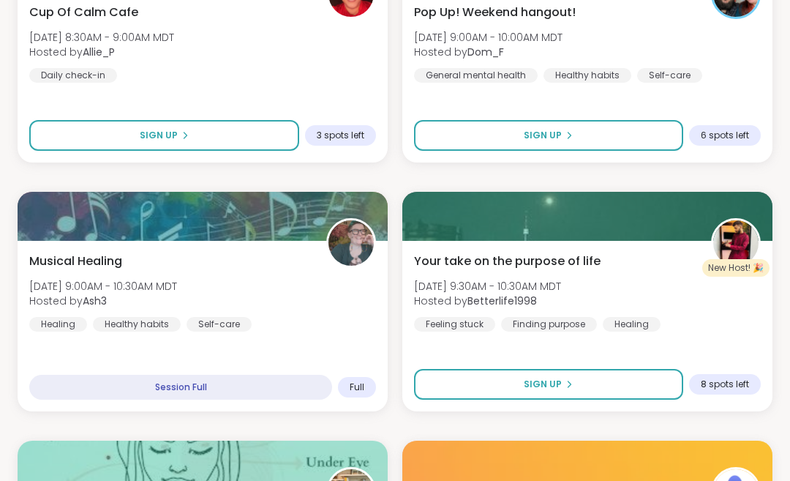
scroll to position [669, 0]
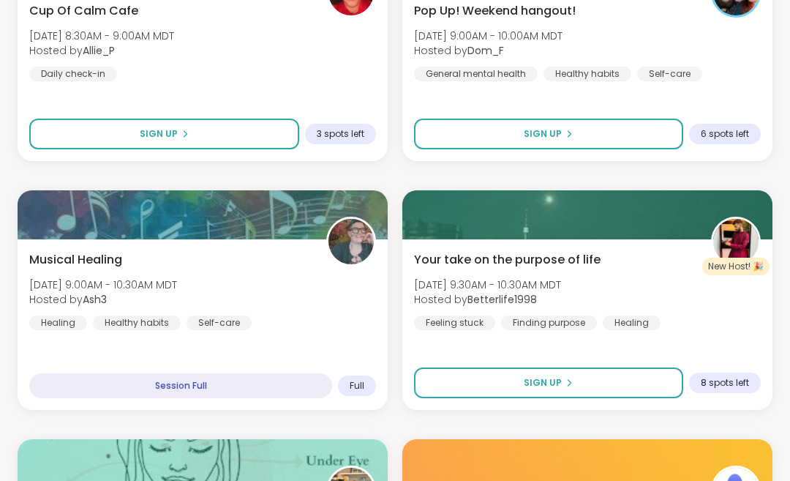
click at [548, 382] on span "Sign Up" at bounding box center [543, 382] width 38 height 13
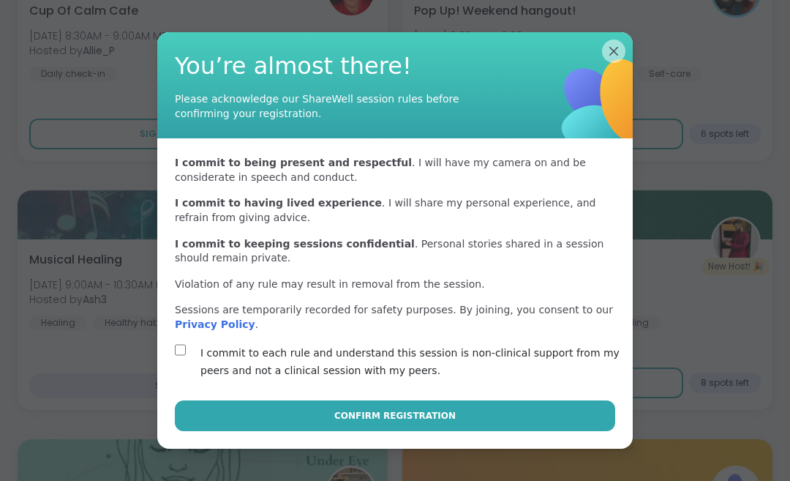
click at [398, 422] on span "Confirm Registration" at bounding box center [394, 415] width 121 height 13
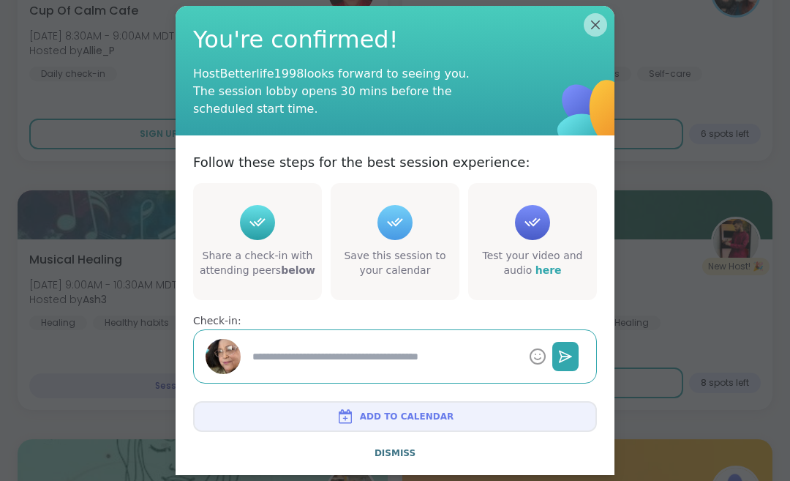
type textarea "*"
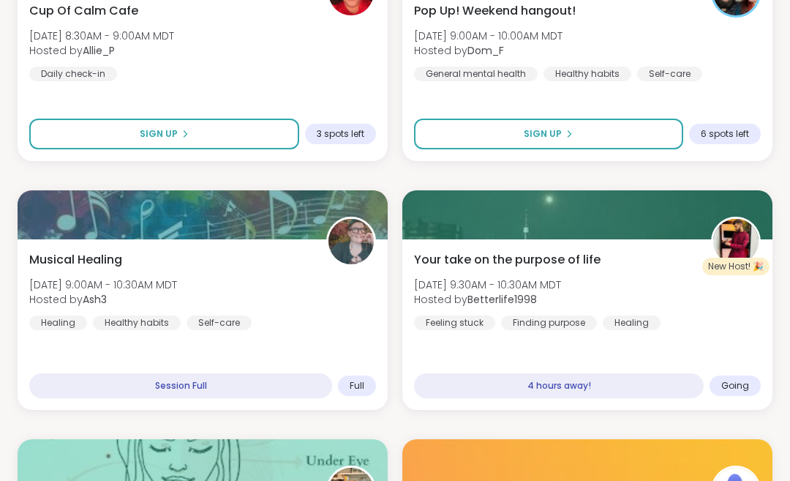
click at [639, 283] on div "Your take on the purpose of life Sun, Aug 10 | 9:30AM - 10:30AM MDT Hosted by B…" at bounding box center [587, 290] width 347 height 79
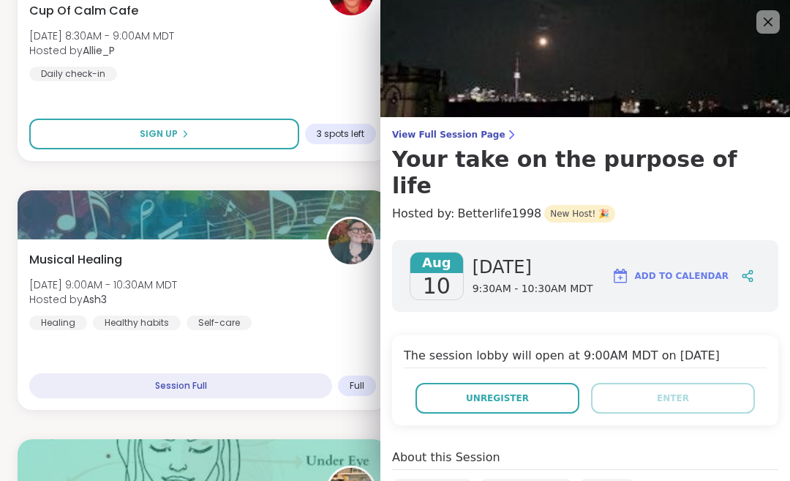
click at [768, 23] on icon at bounding box center [769, 22] width 18 height 18
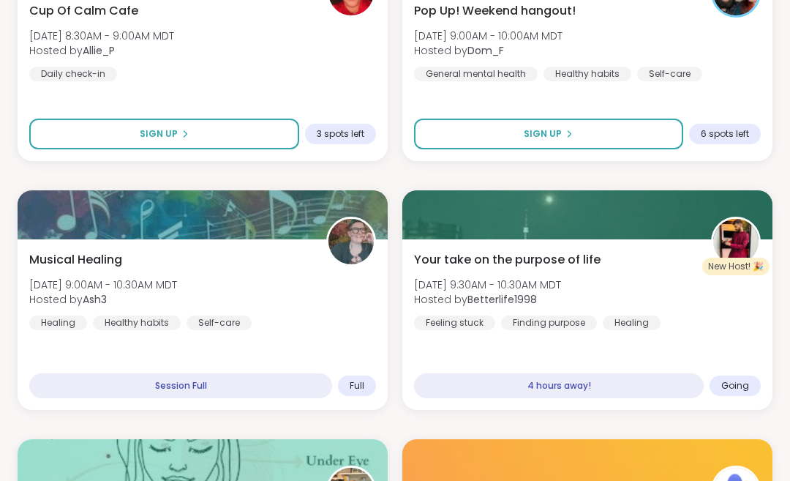
click at [624, 264] on div "Your take on the purpose of life Sun, Aug 10 | 9:30AM - 10:30AM MDT Hosted by B…" at bounding box center [587, 290] width 347 height 79
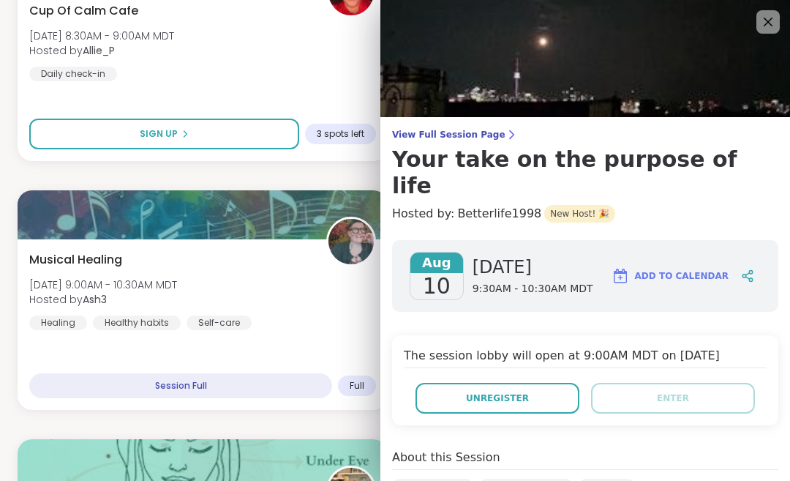
click at [495, 383] on button "Unregister" at bounding box center [498, 398] width 164 height 31
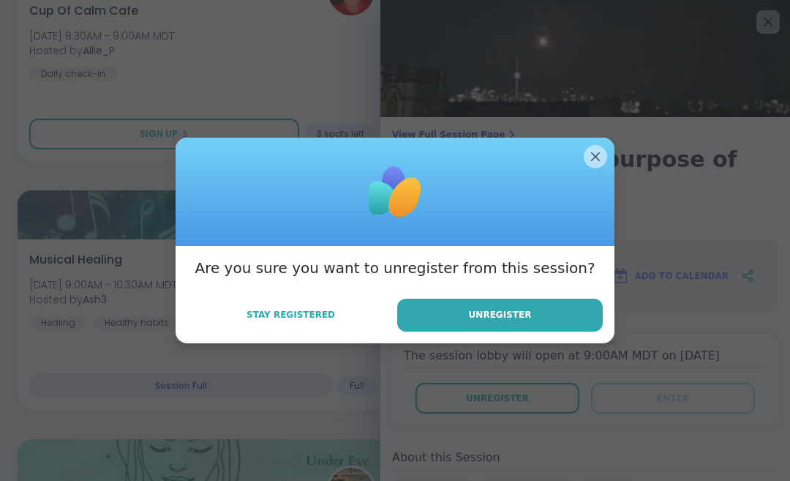
click at [493, 321] on span "Unregister" at bounding box center [500, 314] width 63 height 13
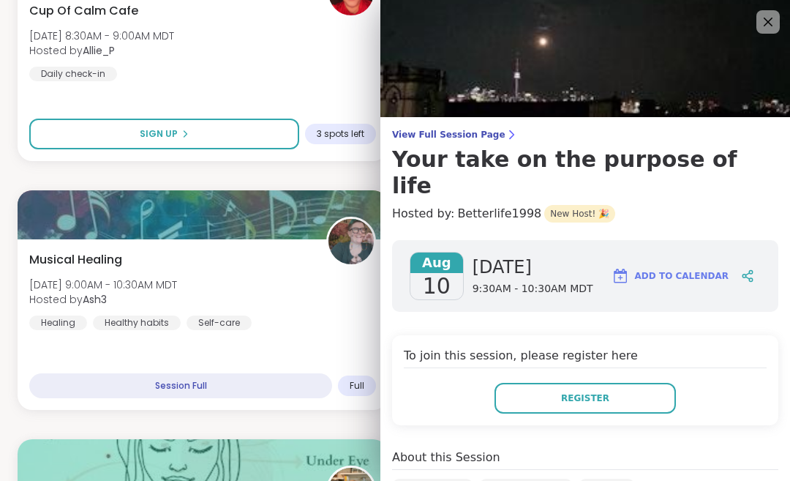
click at [765, 28] on icon at bounding box center [769, 22] width 18 height 18
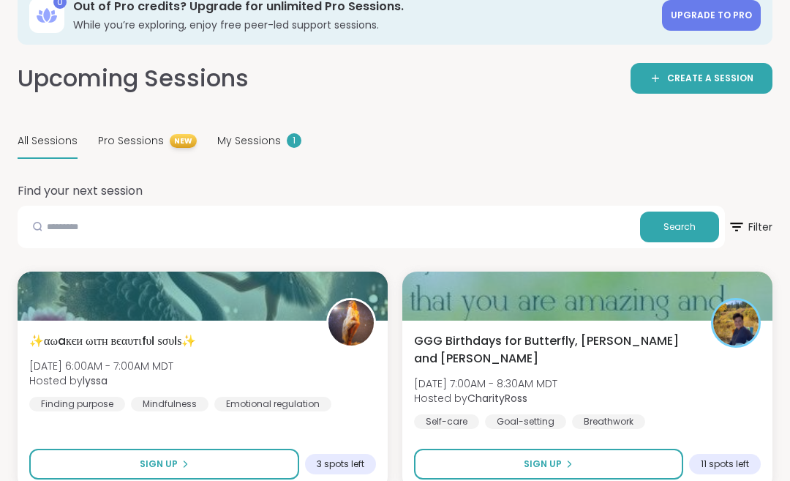
scroll to position [90, 0]
click at [280, 151] on div "My Sessions 1" at bounding box center [259, 141] width 84 height 34
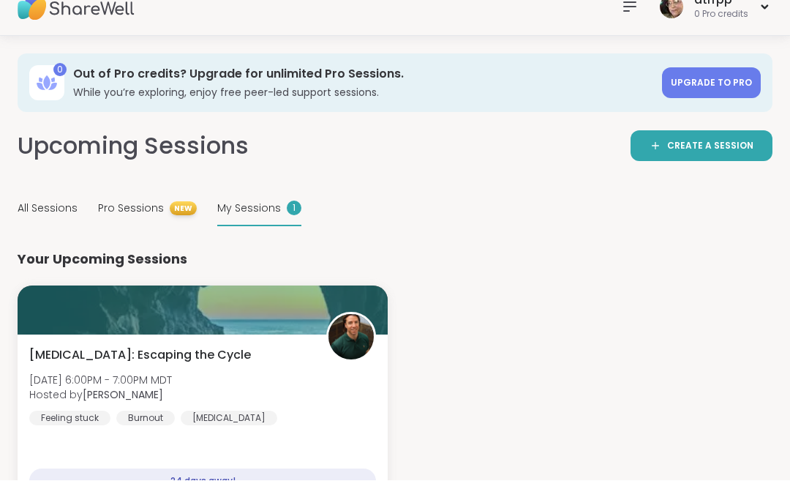
scroll to position [61, 0]
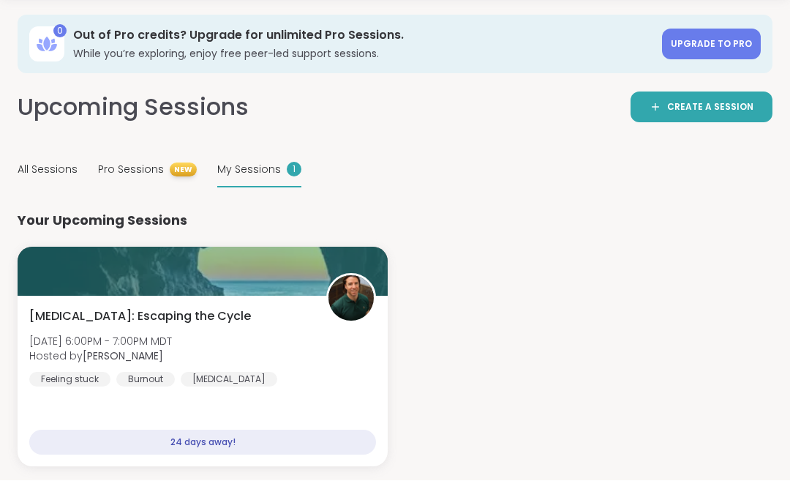
click at [306, 361] on div "Depression: Escaping the Cycle Wed, Sep 03 | 6:00PM - 7:00PM MDT Hosted by Mike…" at bounding box center [202, 347] width 347 height 79
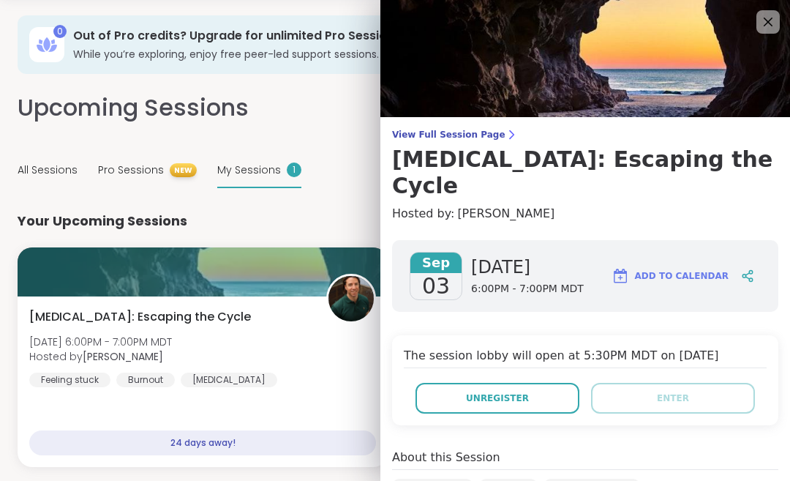
click at [528, 383] on button "Unregister" at bounding box center [498, 398] width 164 height 31
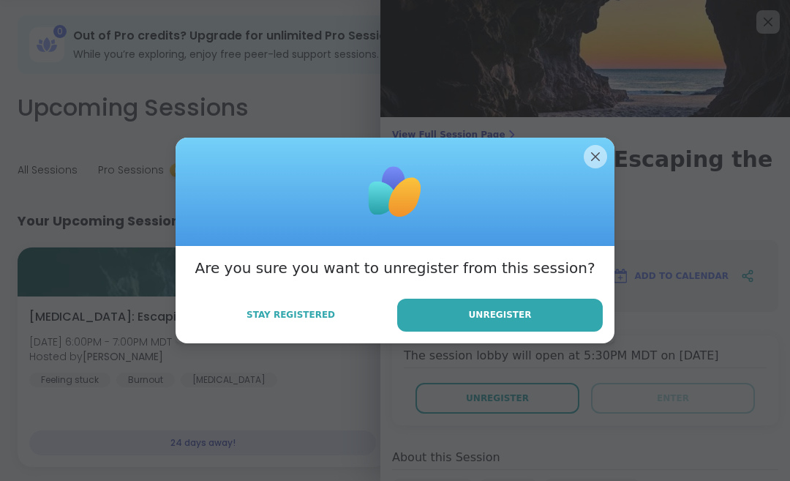
click at [511, 322] on button "Unregister" at bounding box center [500, 315] width 206 height 33
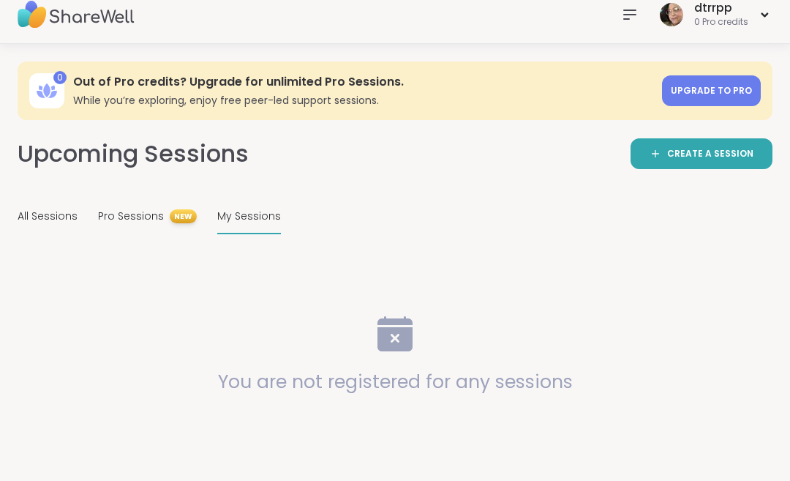
scroll to position [0, 0]
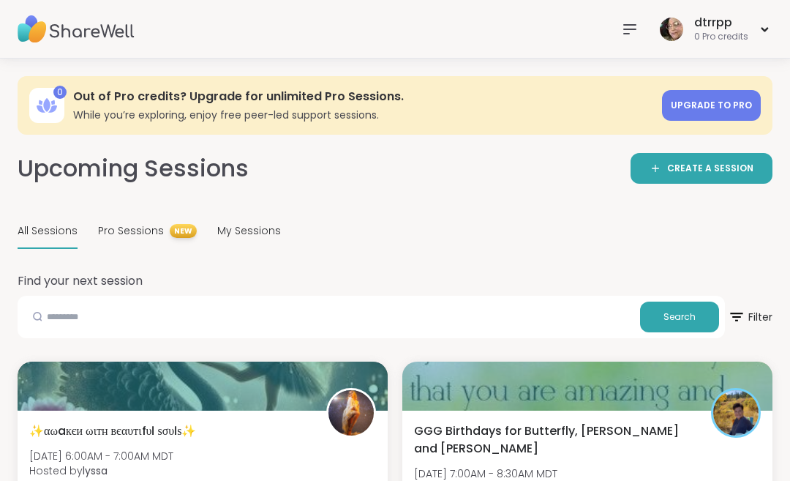
click at [629, 29] on icon at bounding box center [630, 29] width 12 height 9
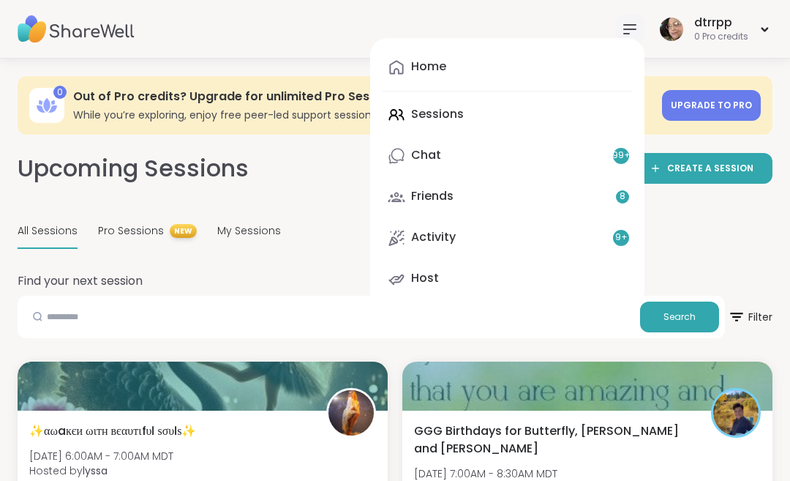
click at [583, 40] on div "Home Sessions Chat 99 + Friends 8 Activity 9 + Host" at bounding box center [507, 173] width 274 height 270
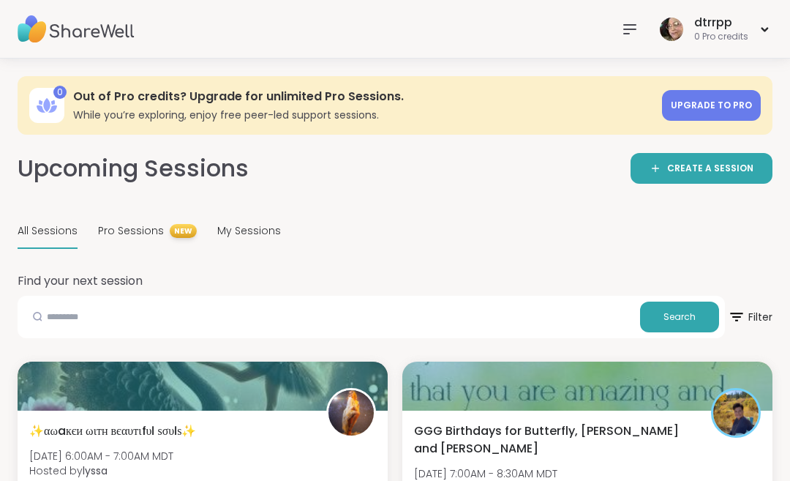
click at [678, 33] on img at bounding box center [671, 29] width 23 height 23
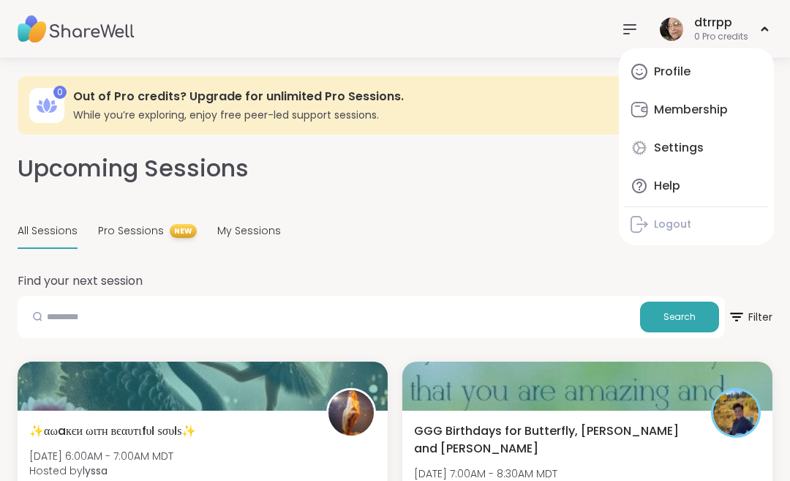
click at [662, 191] on div "Help" at bounding box center [667, 186] width 26 height 16
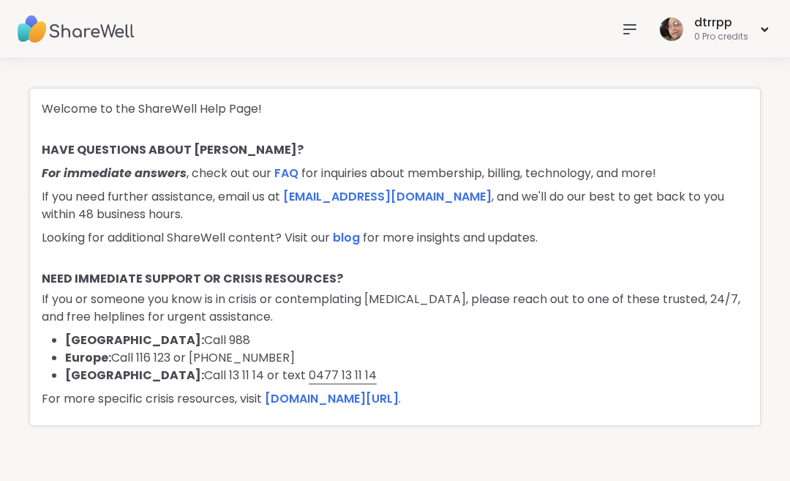
click at [430, 204] on link "[EMAIL_ADDRESS][DOMAIN_NAME]" at bounding box center [387, 196] width 209 height 17
click at [381, 404] on link "[DOMAIN_NAME][URL]" at bounding box center [332, 398] width 134 height 17
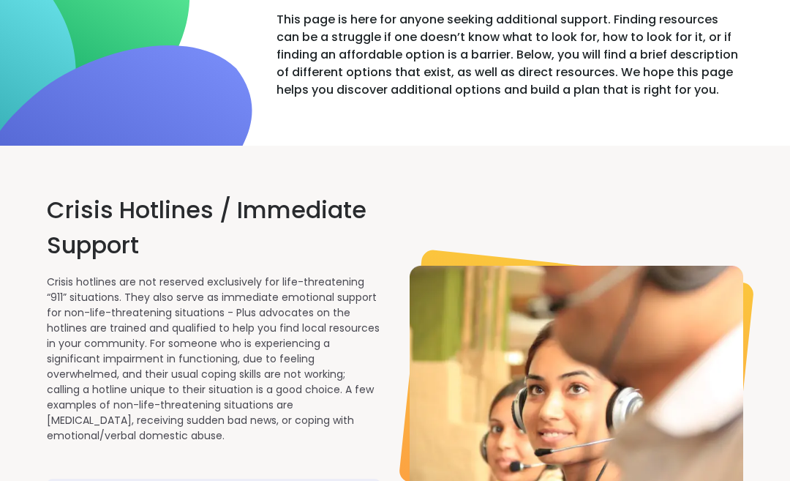
scroll to position [528, 0]
click at [614, 293] on img at bounding box center [577, 382] width 334 height 233
click at [601, 296] on img at bounding box center [577, 382] width 334 height 233
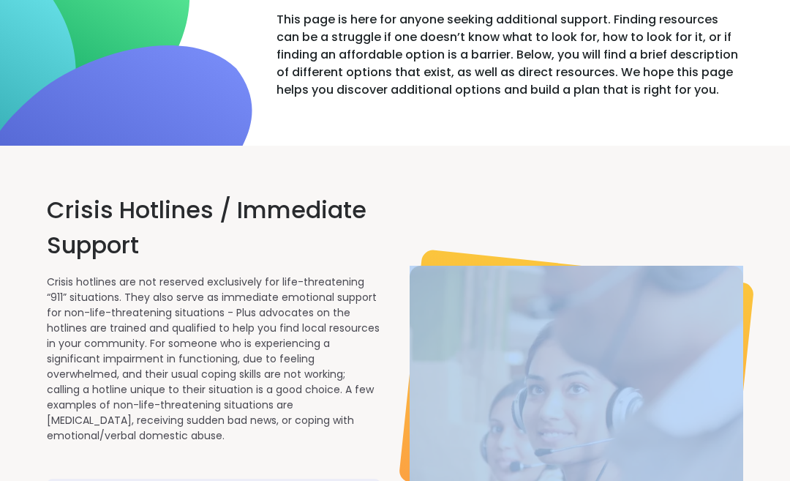
click at [697, 216] on div at bounding box center [577, 382] width 334 height 381
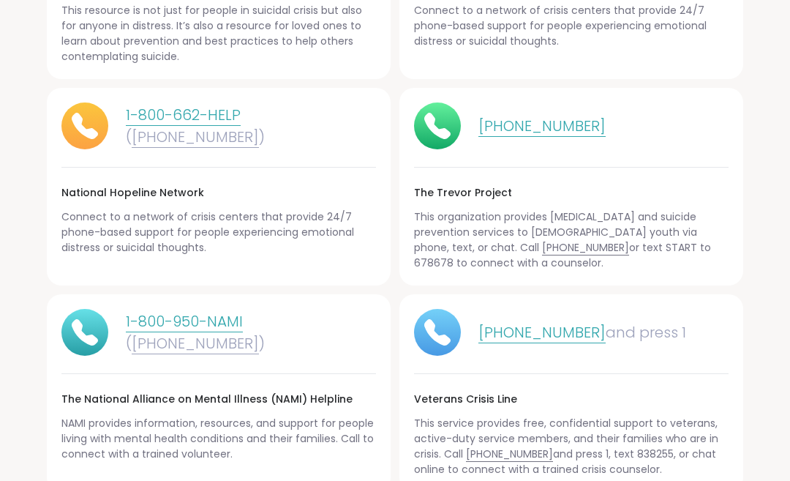
scroll to position [3392, 0]
click at [604, 184] on h4 "The Trevor Project" at bounding box center [571, 191] width 315 height 15
click at [354, 246] on div "1-800-662-HELP ( [PHONE_NUMBER] ) National Hopeline Network Connect to a networ…" at bounding box center [219, 186] width 344 height 198
click at [762, 37] on section "Other Helplines, Warm Lines and/or Text Lines If you feel the resources above d…" at bounding box center [395, 91] width 790 height 1368
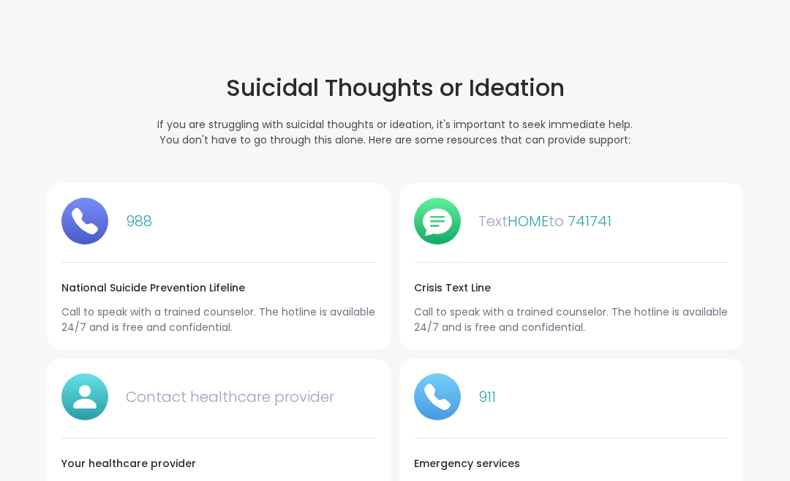
scroll to position [1122, 0]
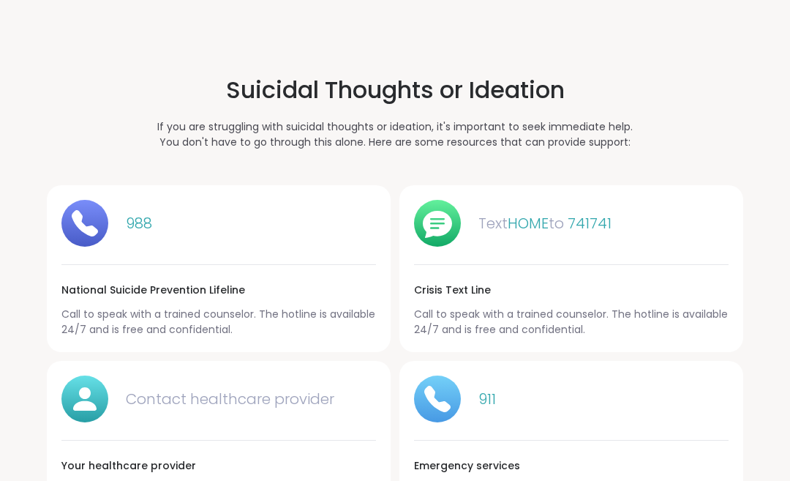
click at [573, 364] on div "911 Emergency services If you are in immediate danger, call 911 or go to your n…" at bounding box center [572, 452] width 344 height 182
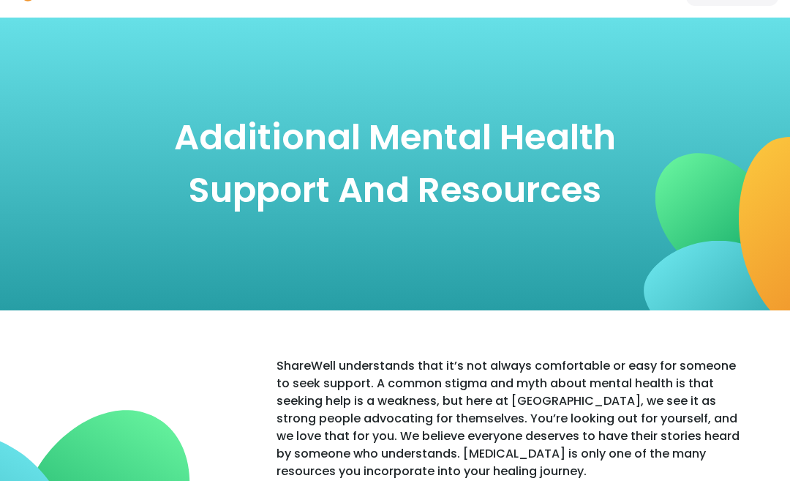
scroll to position [0, 0]
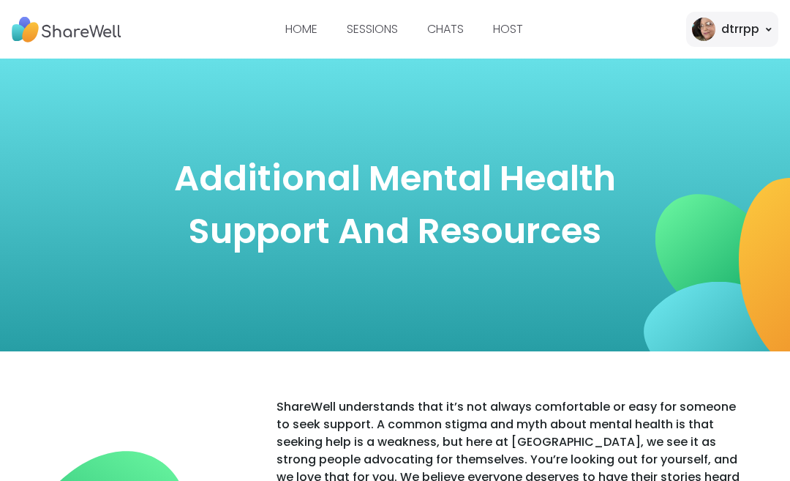
click at [454, 31] on link "CHATS" at bounding box center [445, 28] width 37 height 17
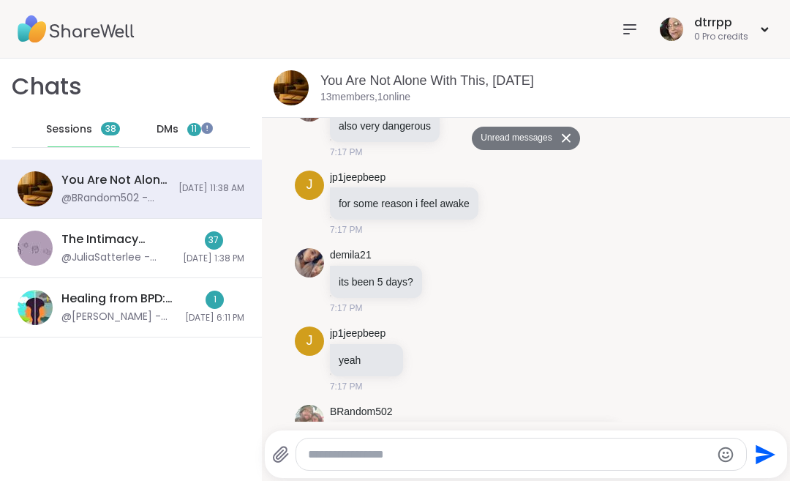
scroll to position [2611, 0]
click at [192, 262] on span "[DATE] 1:38 PM" at bounding box center [213, 258] width 61 height 12
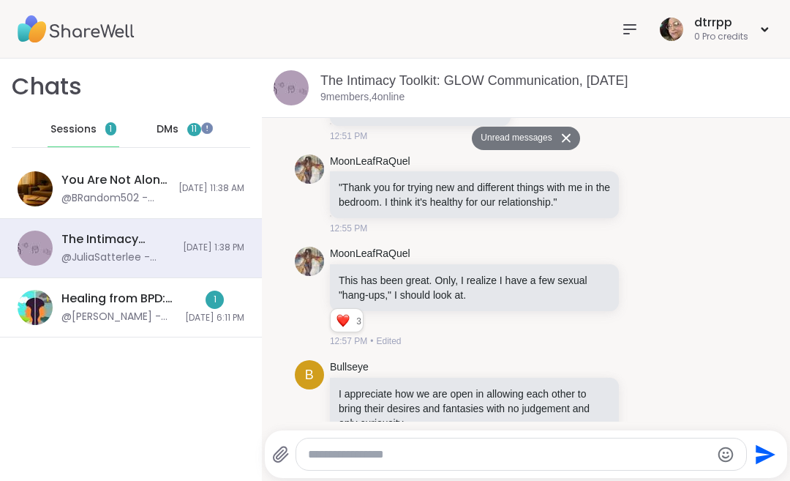
scroll to position [4683, 0]
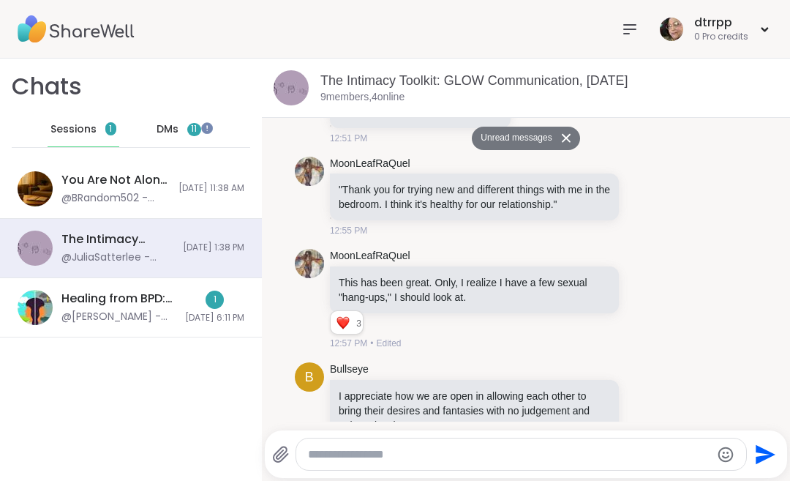
click at [214, 190] on span "[DATE] 11:38 AM" at bounding box center [212, 188] width 66 height 12
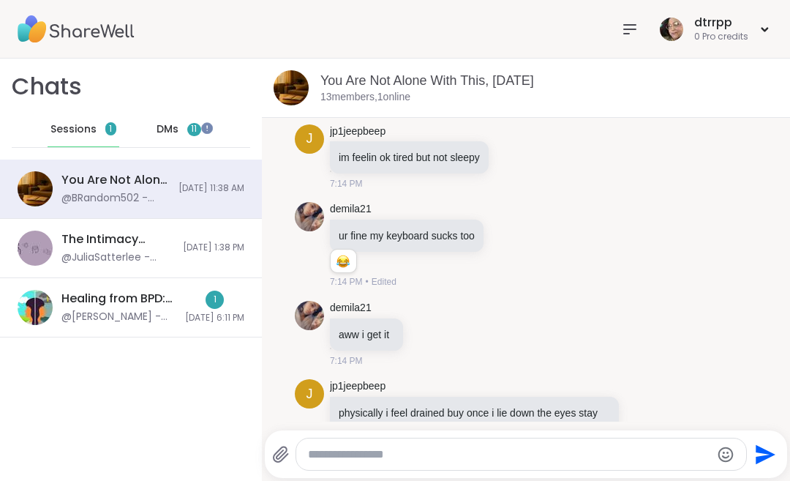
scroll to position [9474, 0]
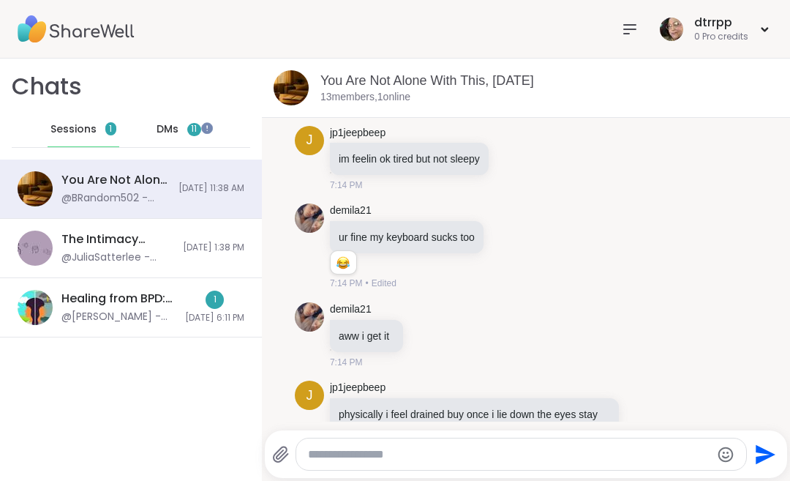
click at [631, 31] on icon at bounding box center [630, 29] width 18 height 18
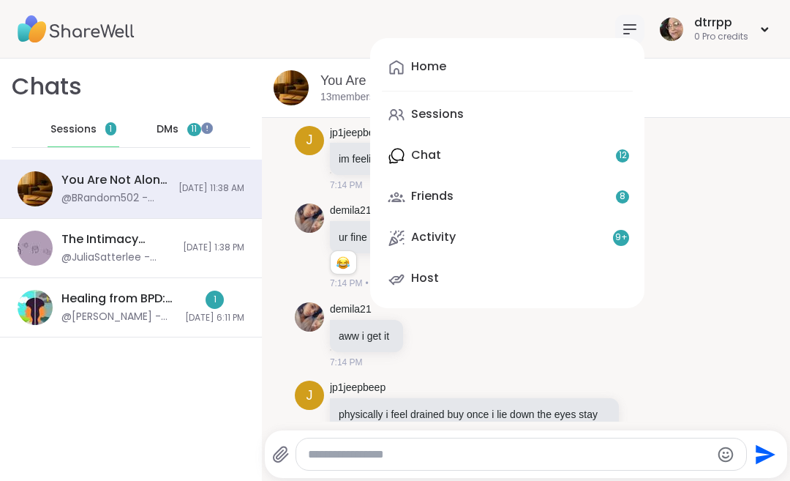
click at [547, 153] on div "Home Sessions Chat 12 Friends 8 Activity 9 + Host" at bounding box center [507, 173] width 274 height 270
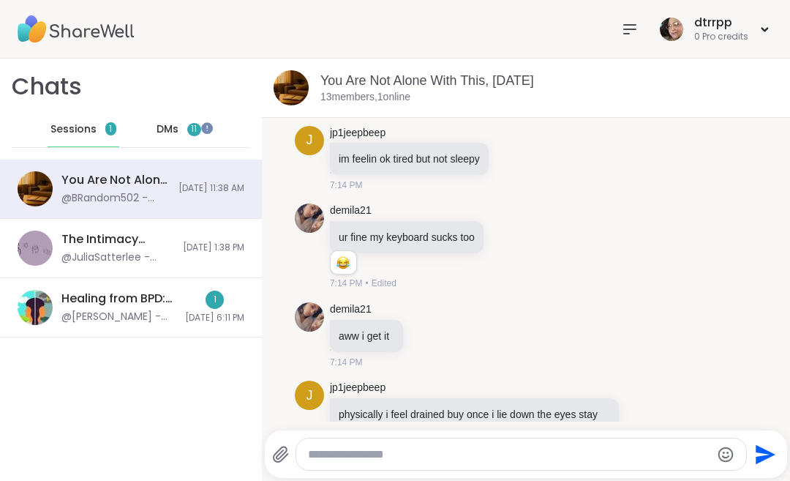
click at [640, 29] on div at bounding box center [629, 29] width 29 height 29
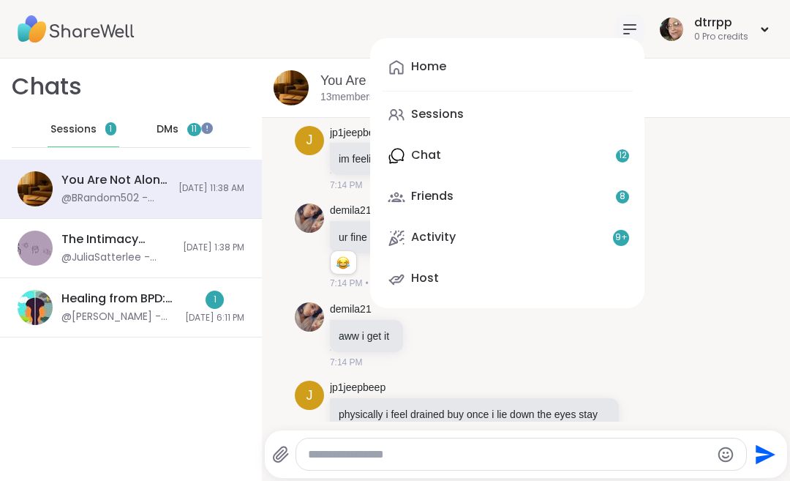
click at [434, 166] on div "Home Sessions Chat 12 Friends 8 Activity 9 + Host" at bounding box center [507, 173] width 274 height 270
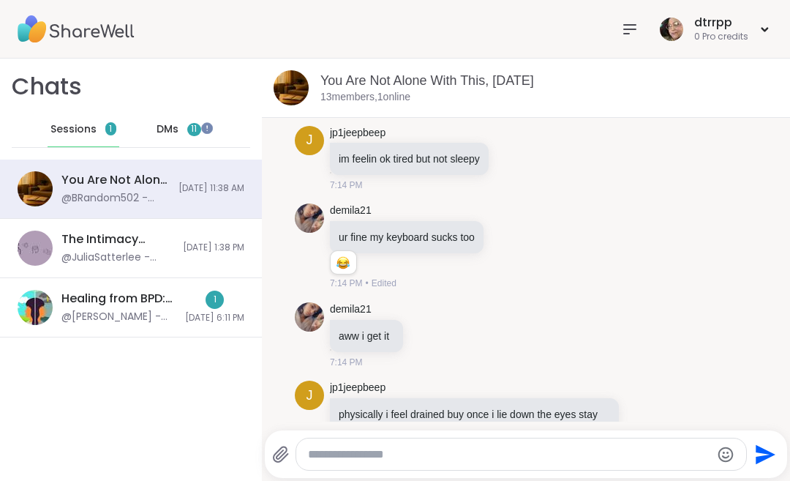
click at [209, 138] on div "DMs 11" at bounding box center [179, 129] width 72 height 35
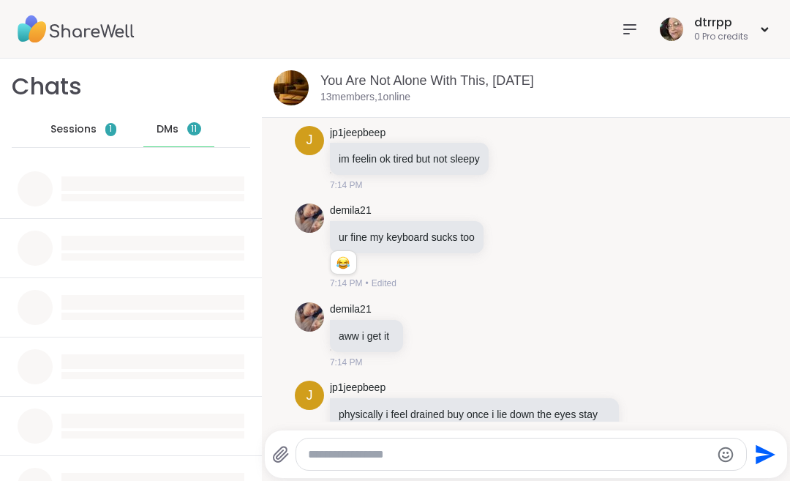
click at [114, 132] on span "1" at bounding box center [110, 129] width 11 height 13
click at [670, 35] on img at bounding box center [671, 29] width 23 height 23
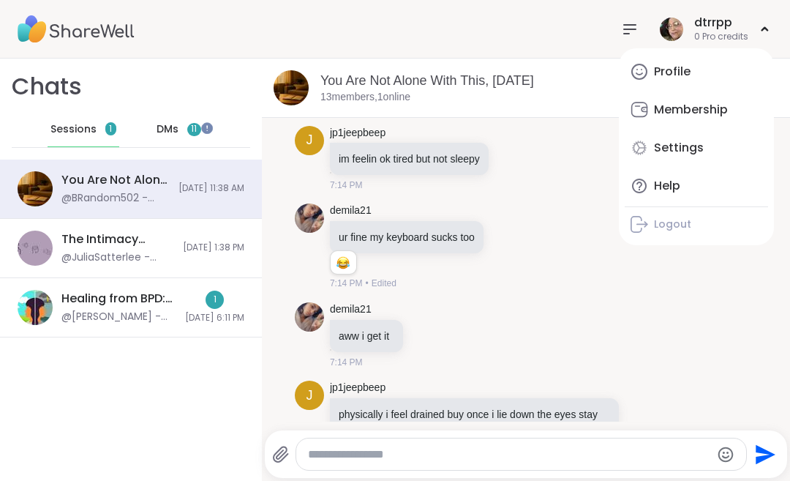
click at [689, 151] on div "Settings" at bounding box center [679, 148] width 50 height 16
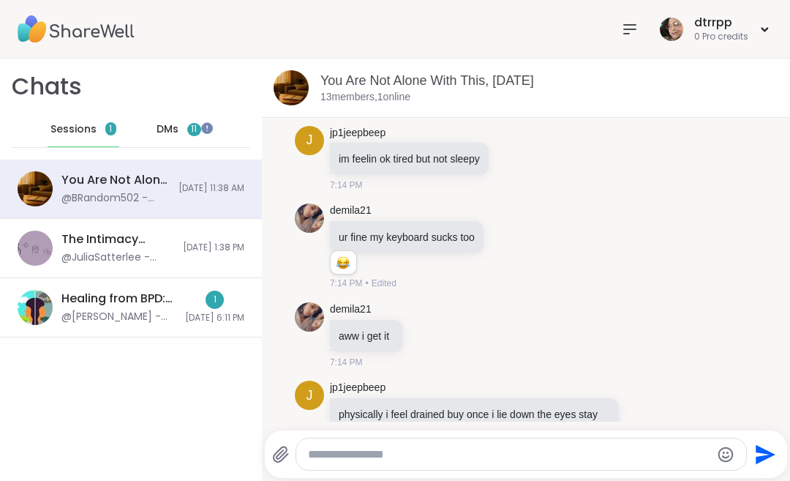
select select "**"
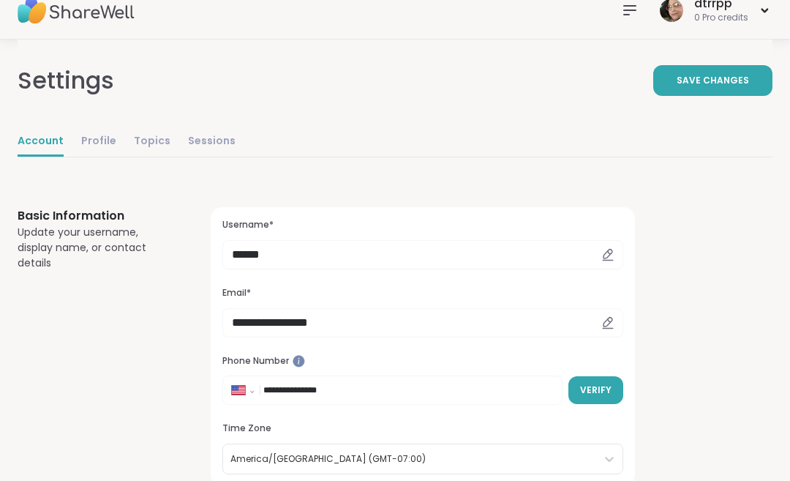
scroll to position [20, 0]
click at [604, 393] on span "Verify" at bounding box center [595, 389] width 31 height 13
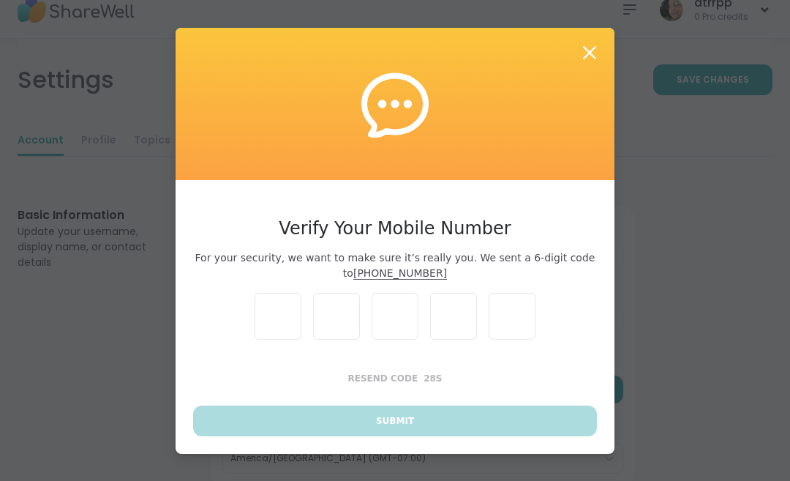
click at [592, 66] on icon at bounding box center [590, 53] width 26 height 26
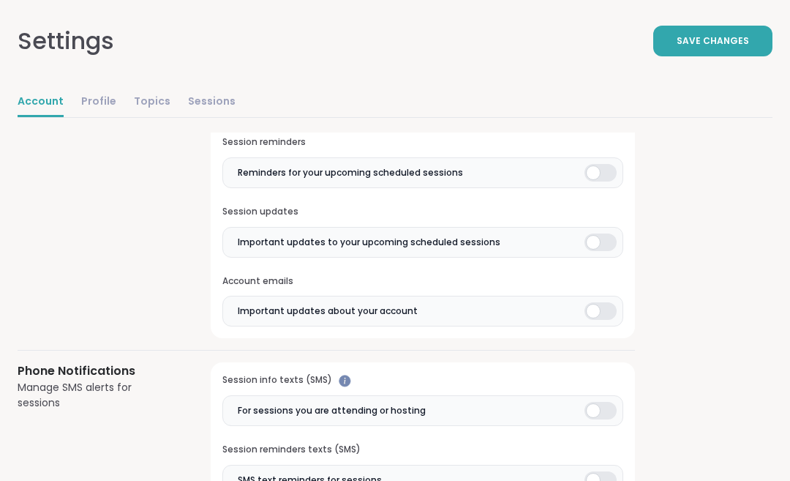
scroll to position [822, 0]
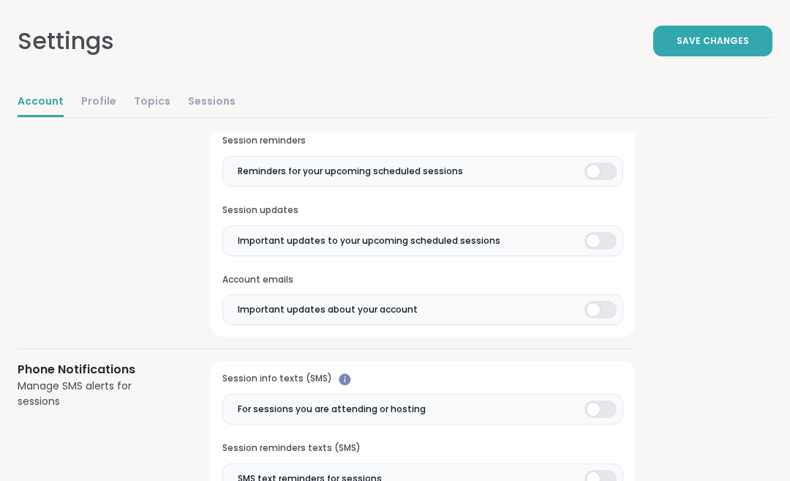
click at [548, 310] on label "Important updates about your account" at bounding box center [422, 310] width 401 height 31
click at [597, 307] on div at bounding box center [601, 310] width 32 height 18
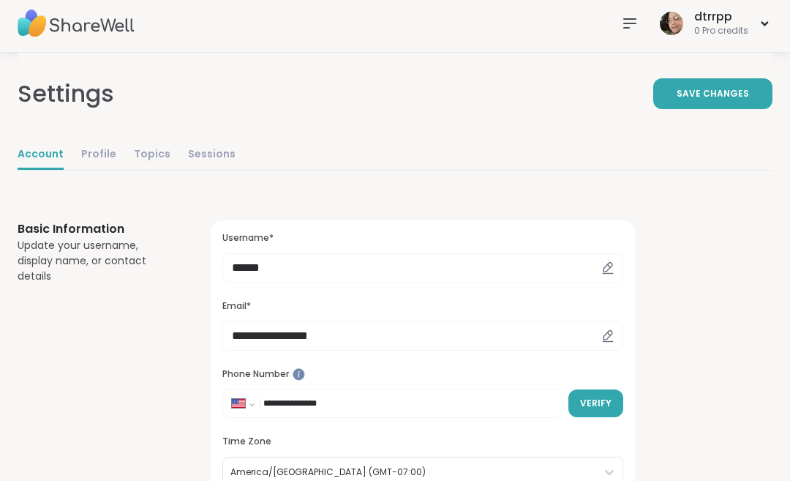
scroll to position [0, 0]
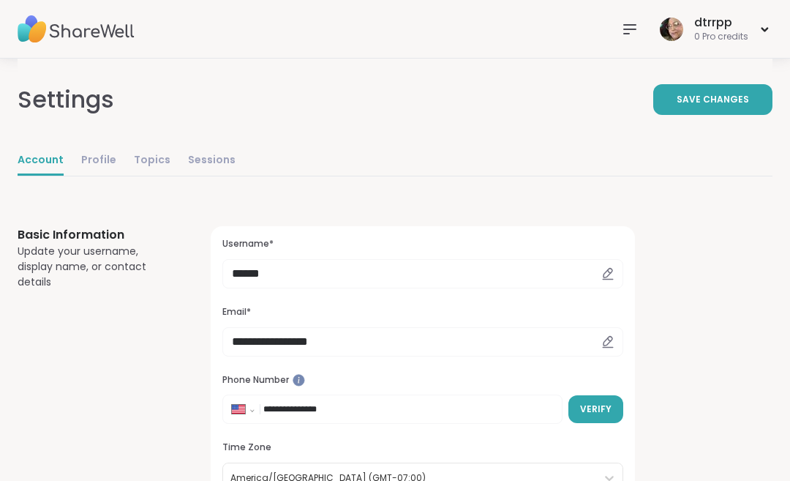
click at [666, 37] on img at bounding box center [671, 29] width 23 height 23
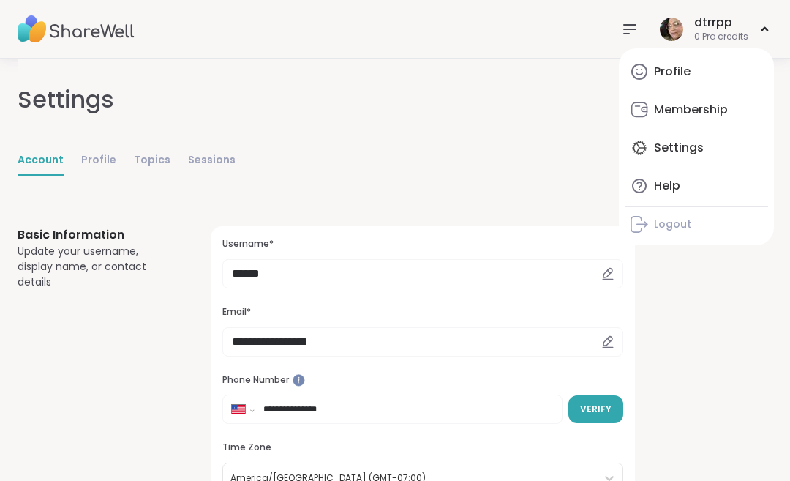
click at [681, 112] on div "Membership" at bounding box center [691, 110] width 74 height 16
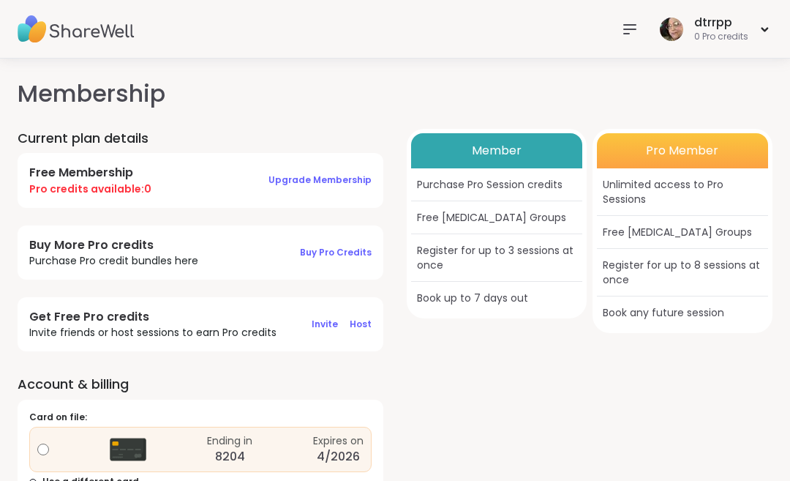
click at [671, 40] on img at bounding box center [671, 29] width 23 height 23
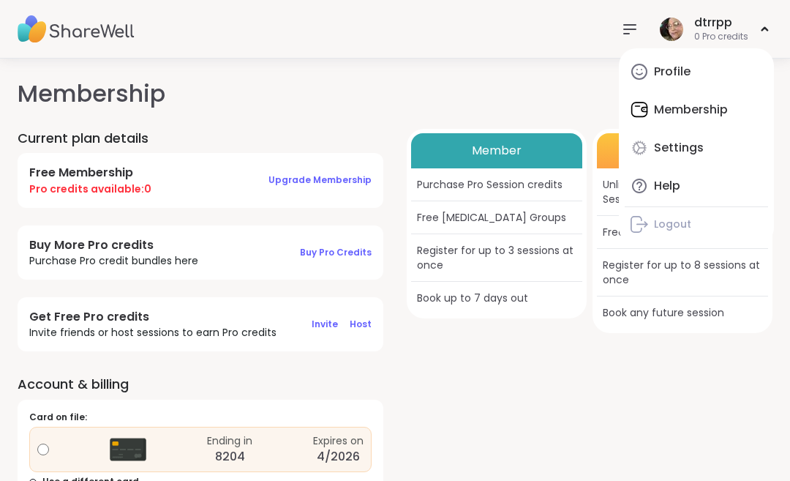
click at [721, 117] on div "Profile Membership Settings Help Logout" at bounding box center [696, 146] width 155 height 197
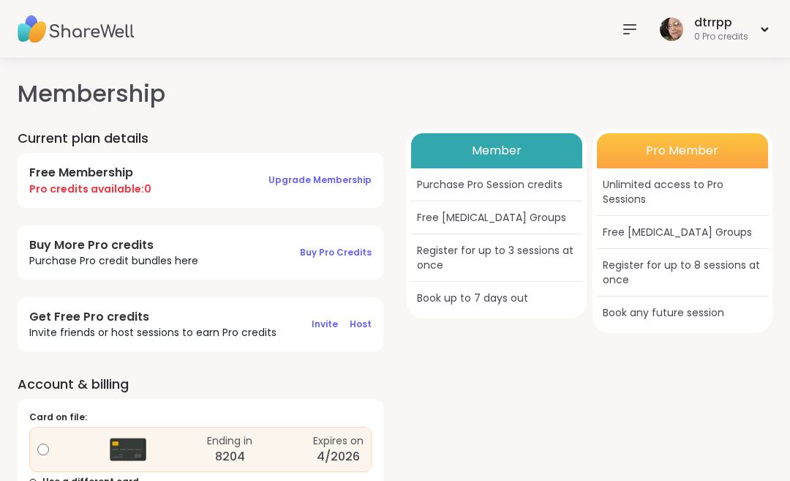
click at [670, 40] on img at bounding box center [671, 29] width 23 height 23
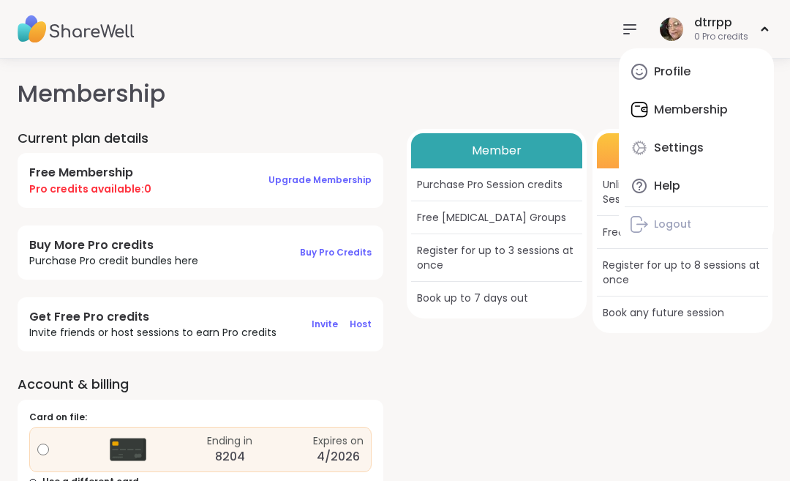
click at [685, 78] on div "Profile" at bounding box center [672, 72] width 37 height 16
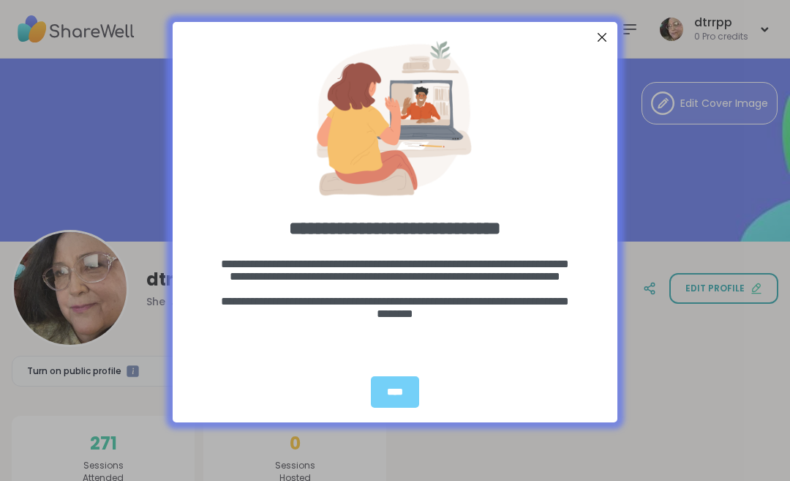
click at [402, 394] on div "****" at bounding box center [395, 391] width 48 height 31
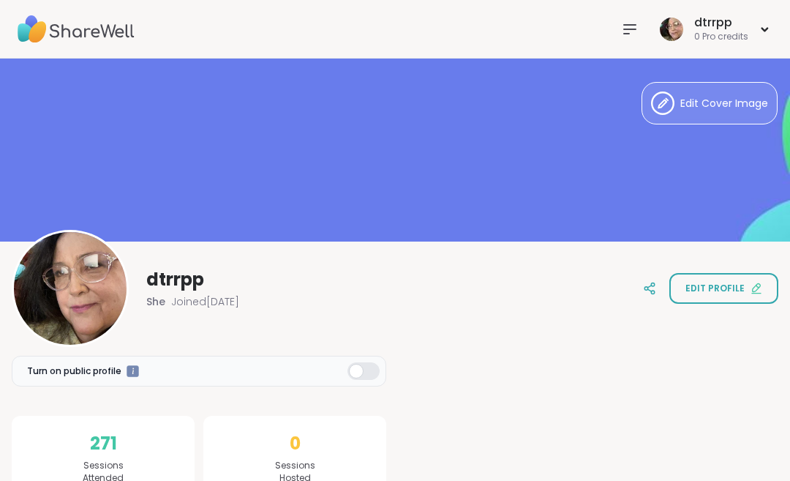
click at [634, 37] on icon at bounding box center [630, 29] width 18 height 18
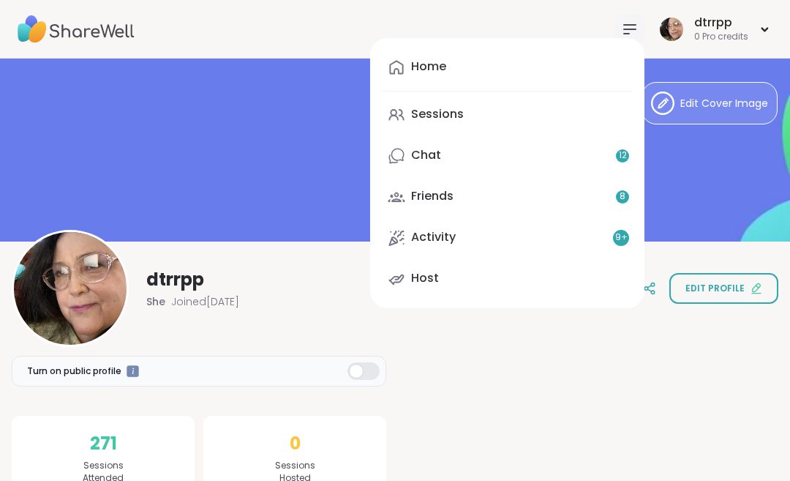
click at [520, 242] on link "Activity 9 +" at bounding box center [507, 237] width 251 height 35
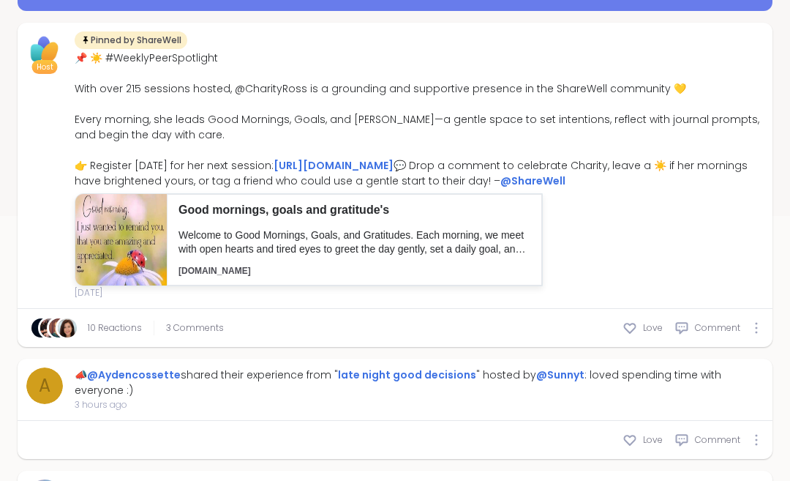
scroll to position [356, 0]
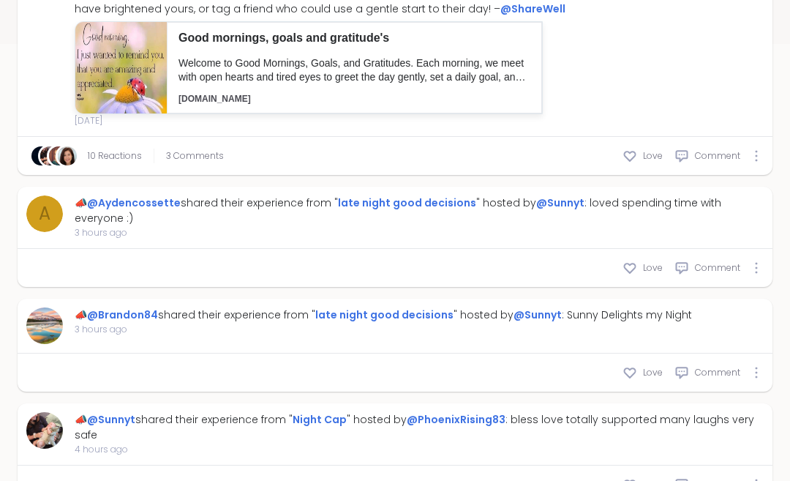
type textarea "*"
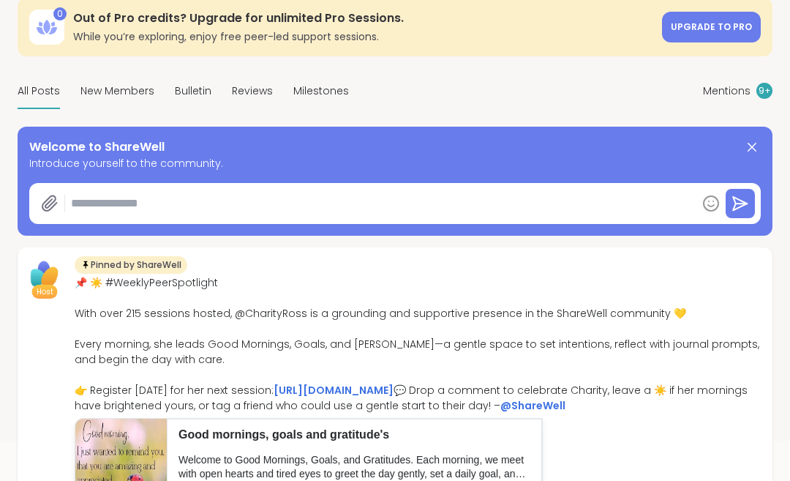
scroll to position [0, 0]
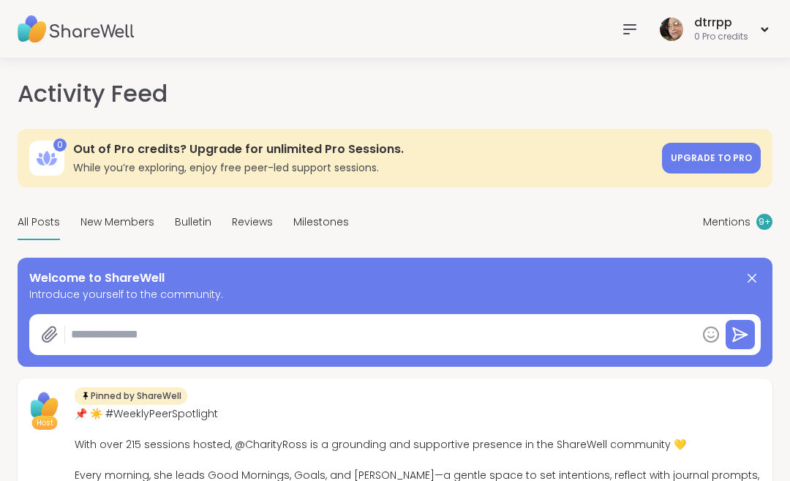
click at [663, 43] on div "dtrrpp 0 Pro credits" at bounding box center [714, 29] width 116 height 34
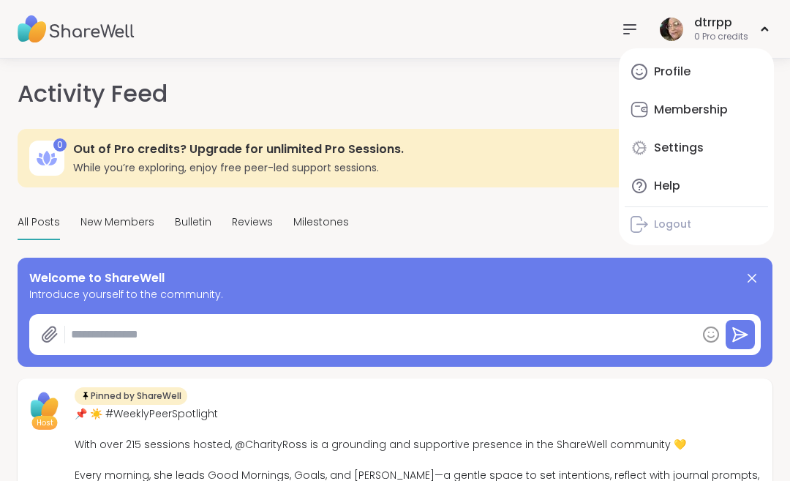
click at [662, 184] on div "Help" at bounding box center [667, 186] width 26 height 16
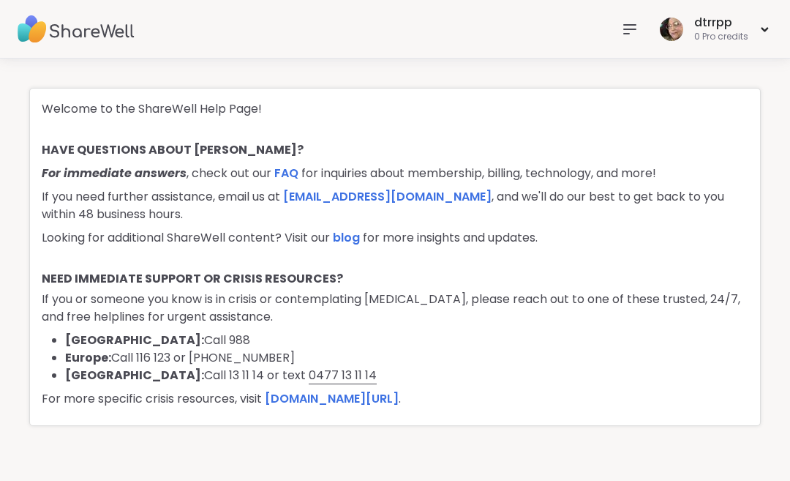
click at [355, 235] on link "blog" at bounding box center [346, 237] width 27 height 17
